Goal: Check status: Check status

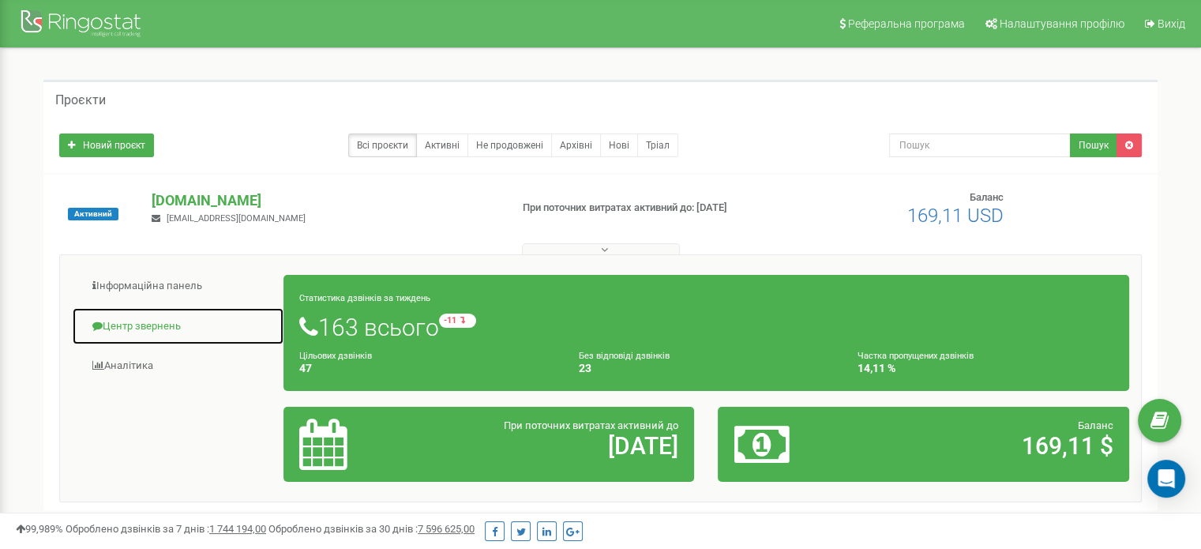
click at [158, 326] on link "Центр звернень" at bounding box center [178, 326] width 212 height 39
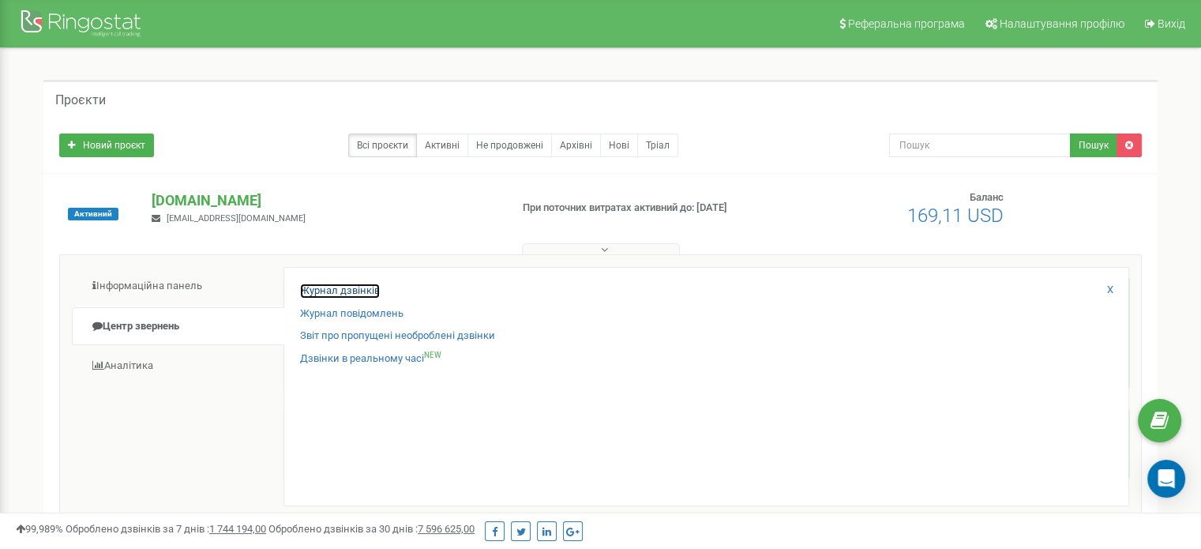
click at [347, 290] on link "Журнал дзвінків" at bounding box center [340, 290] width 80 height 15
